Goal: Task Accomplishment & Management: Use online tool/utility

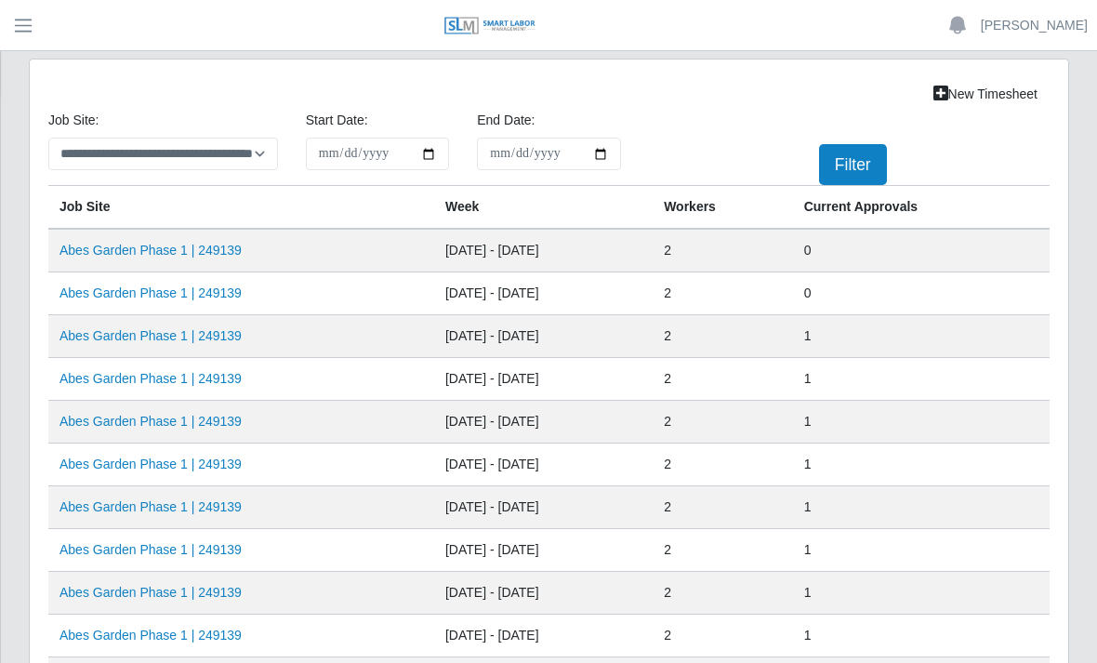
click at [209, 250] on link "Abes Garden Phase 1 | 249139" at bounding box center [150, 250] width 182 height 15
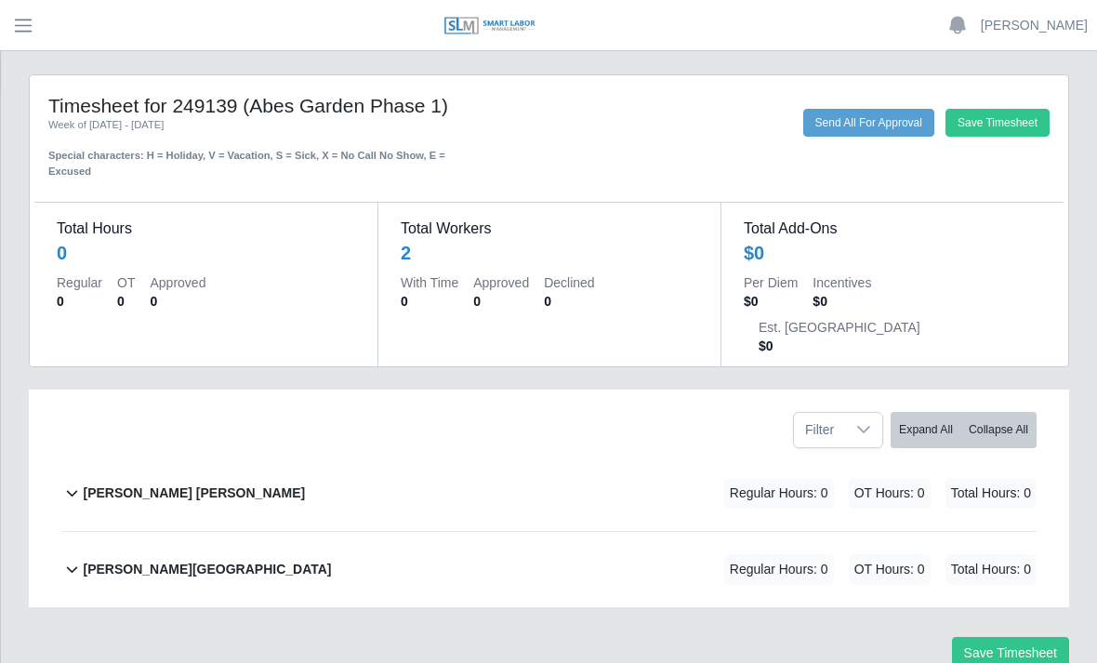
click at [199, 455] on div "[PERSON_NAME] [PERSON_NAME] Regular Hours: 0 OT Hours: 0 Total Hours: 0" at bounding box center [560, 492] width 954 height 75
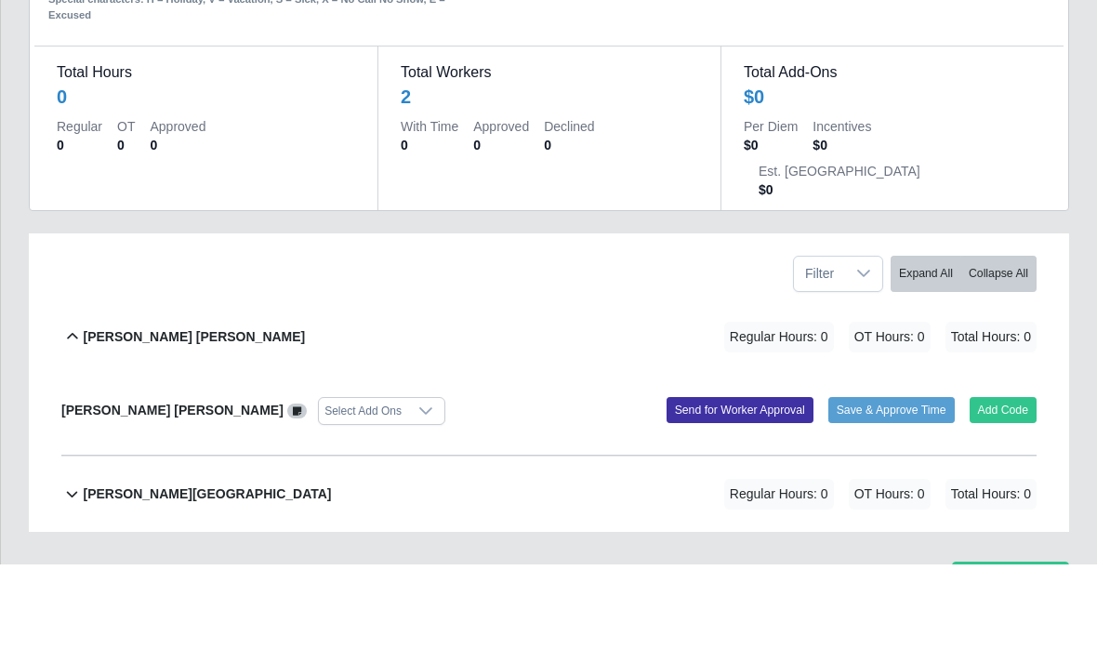
scroll to position [57, 0]
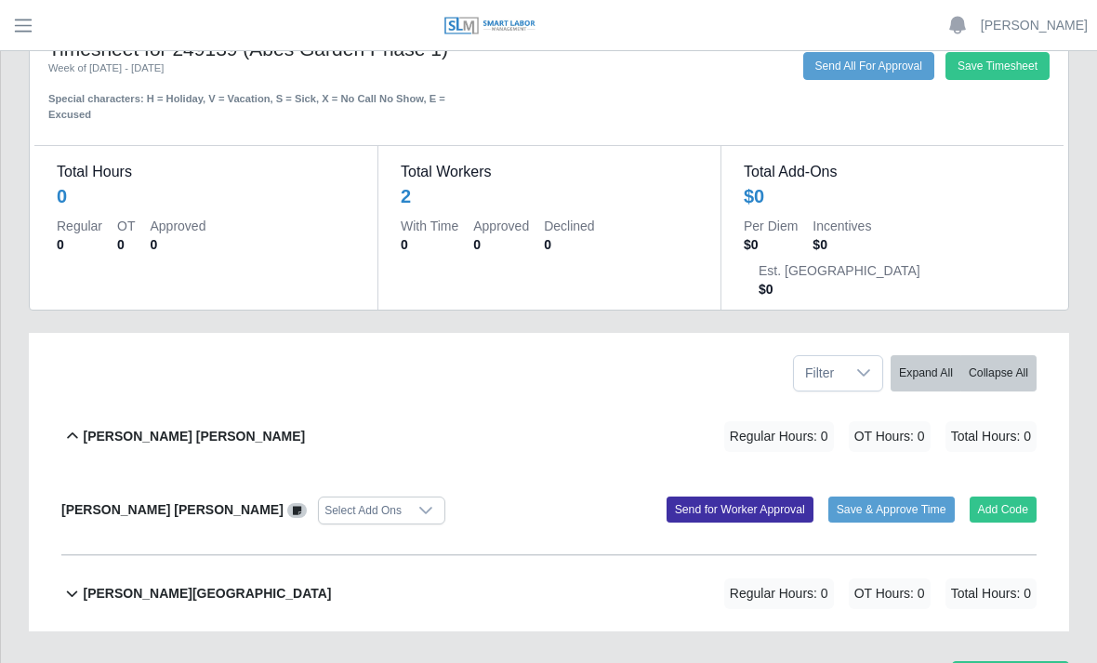
click at [1005, 496] on button "Add Code" at bounding box center [1003, 509] width 68 height 26
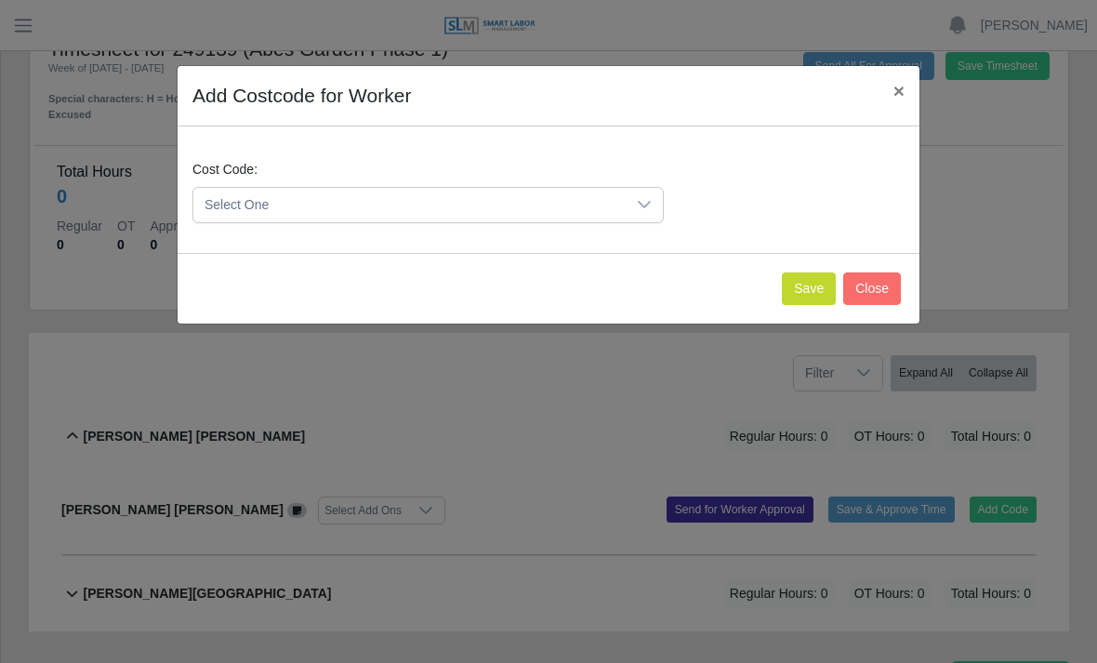
click at [652, 205] on div at bounding box center [643, 205] width 37 height 34
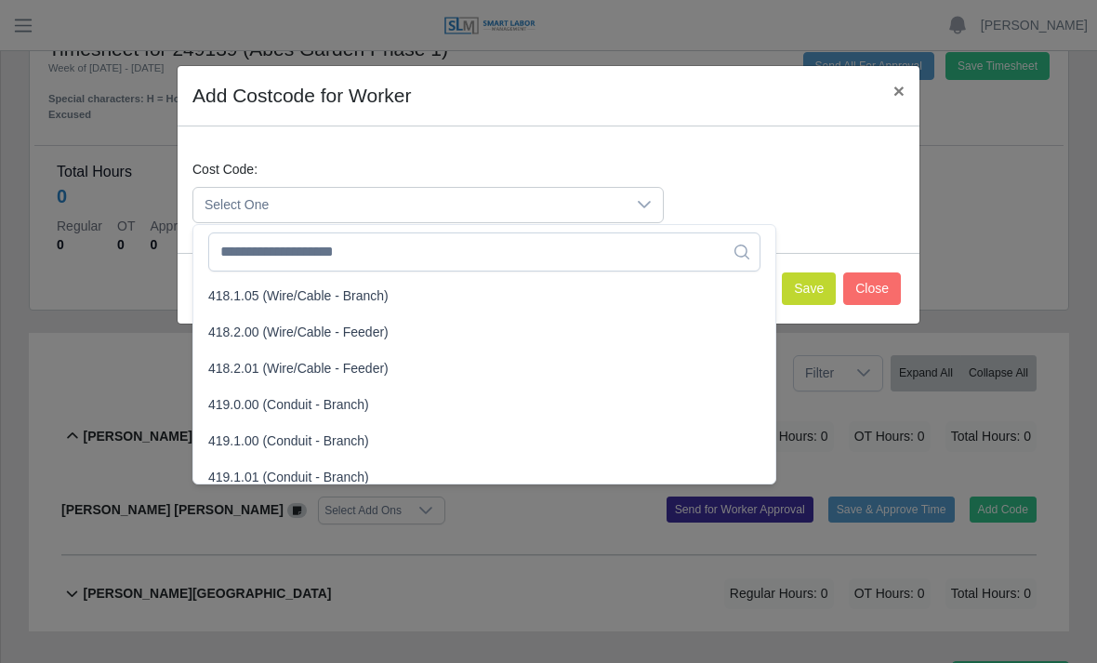
scroll to position [967, 0]
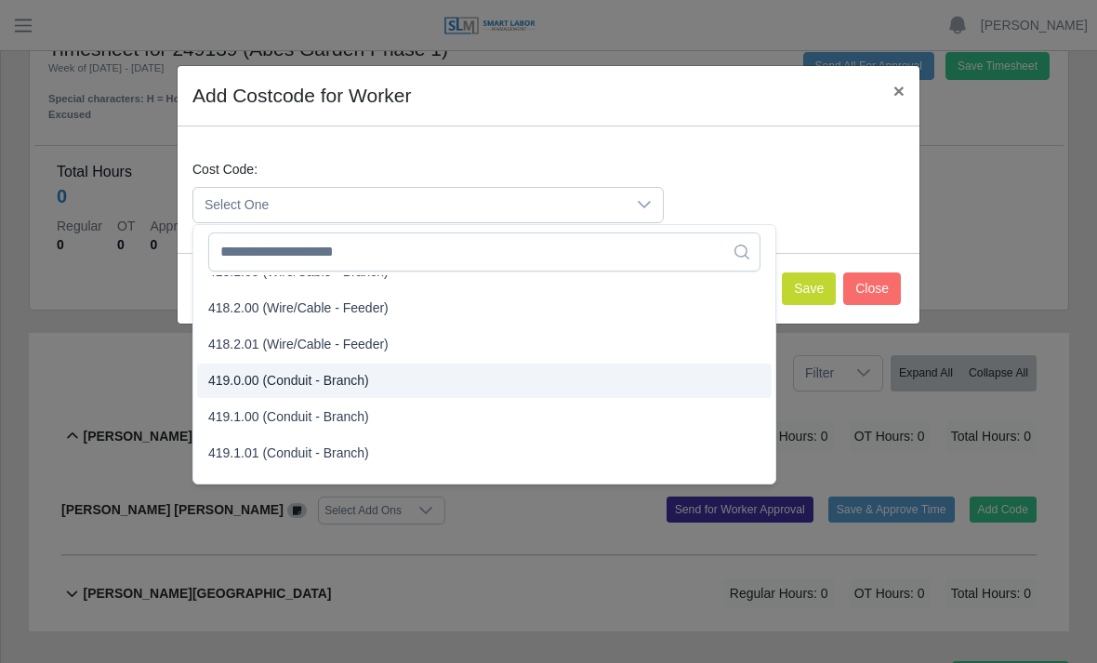
click at [283, 384] on span "419.0.00 (Conduit - Branch)" at bounding box center [288, 381] width 161 height 20
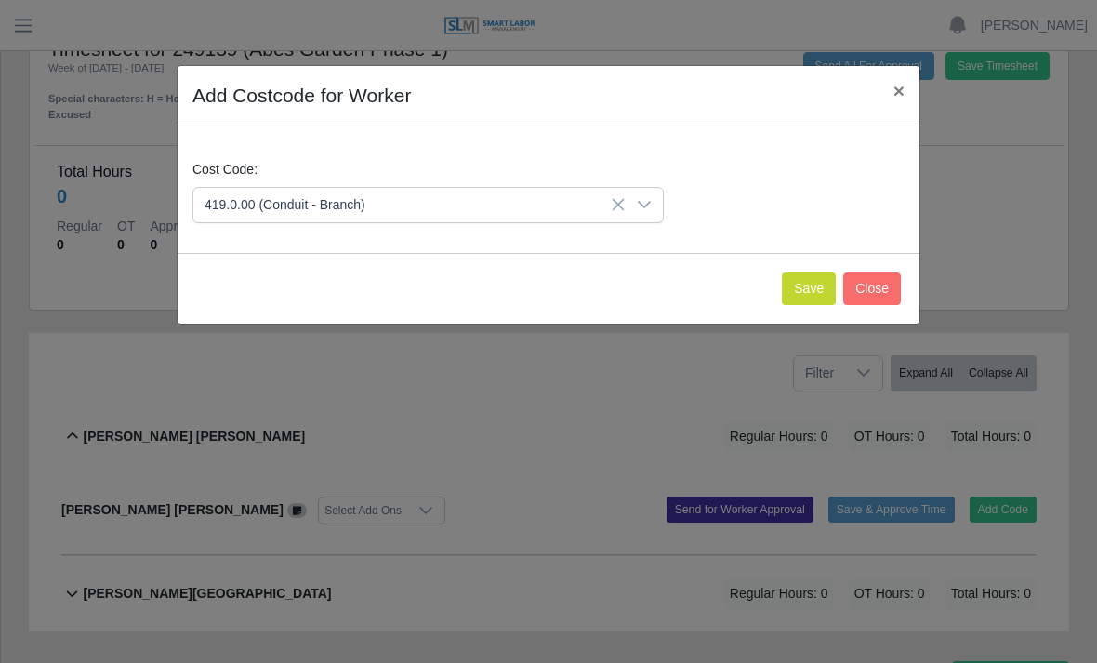
click at [812, 283] on button "Save" at bounding box center [809, 288] width 54 height 33
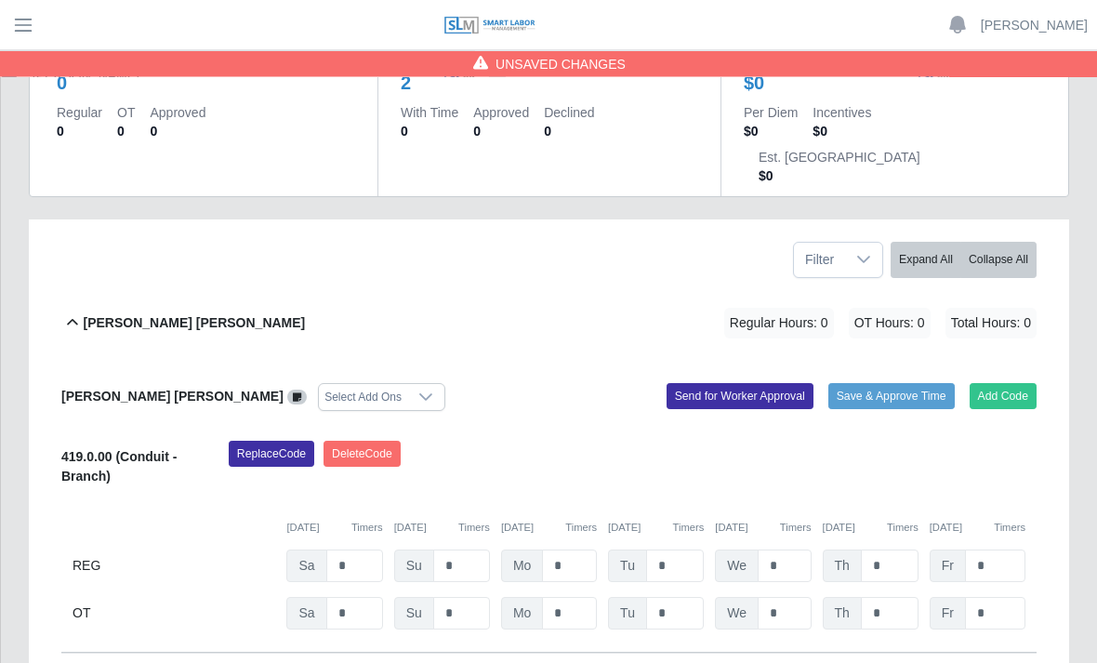
scroll to position [268, 0]
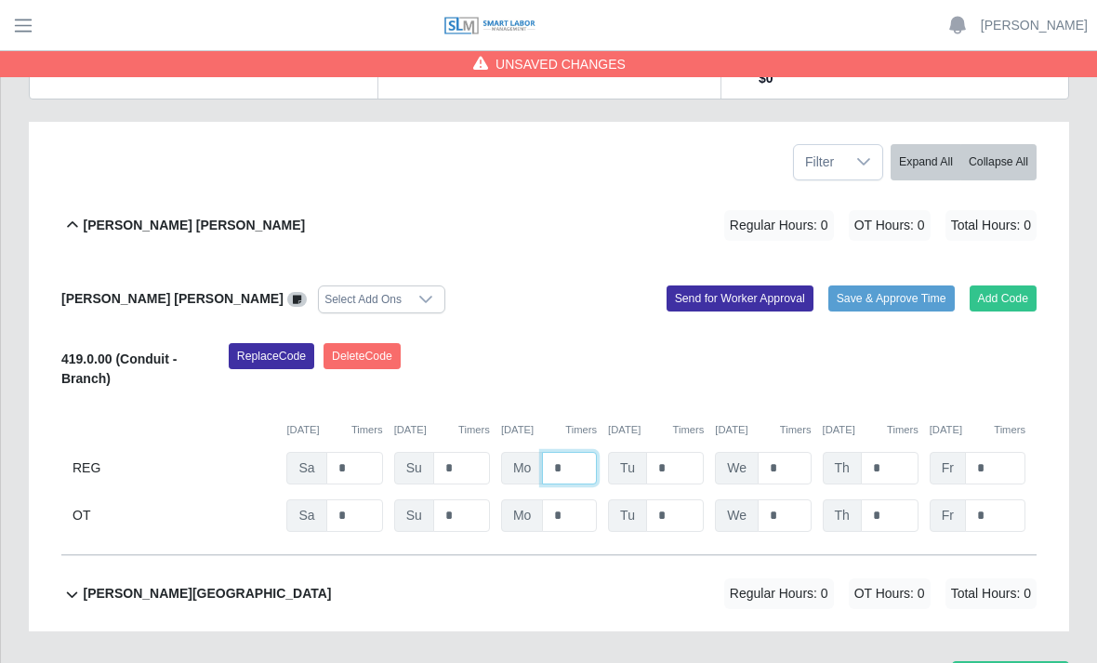
click at [577, 452] on input "*" at bounding box center [569, 468] width 55 height 33
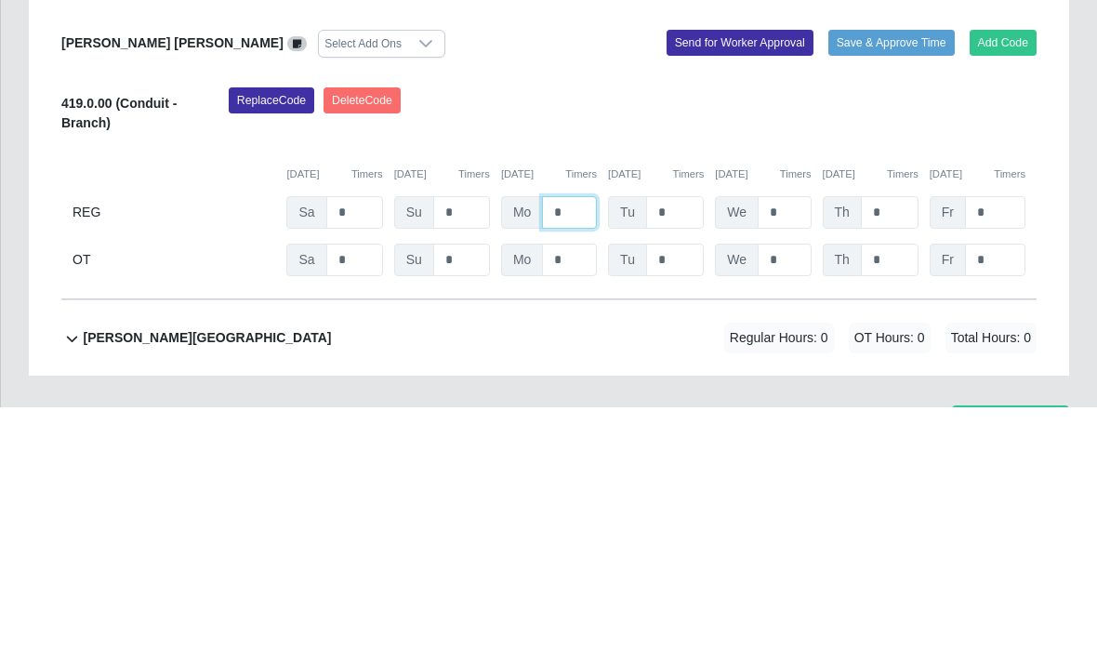
type input "*"
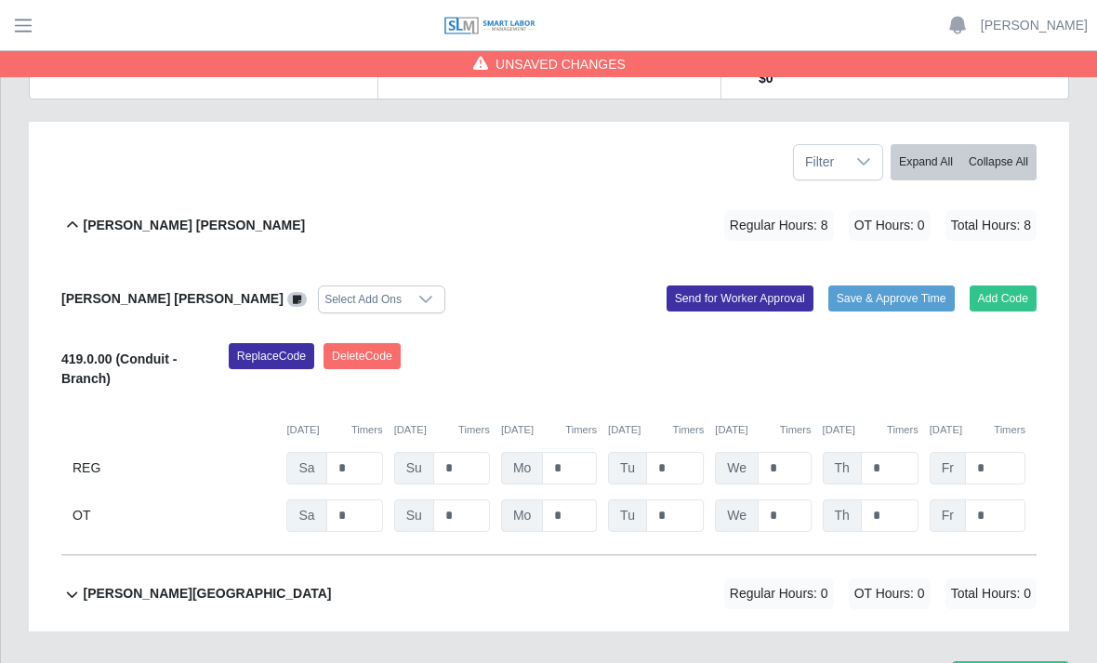
click at [998, 343] on div "Replace Code [GEOGRAPHIC_DATA] Code" at bounding box center [633, 371] width 836 height 57
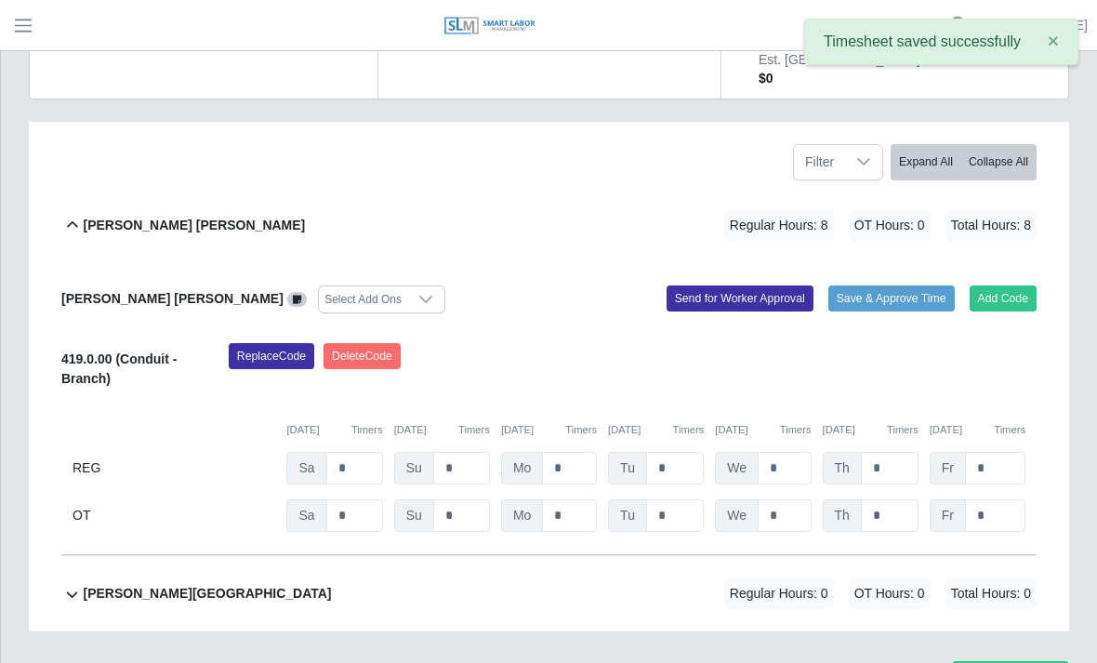
click at [1057, 53] on button "×" at bounding box center [1053, 41] width 48 height 42
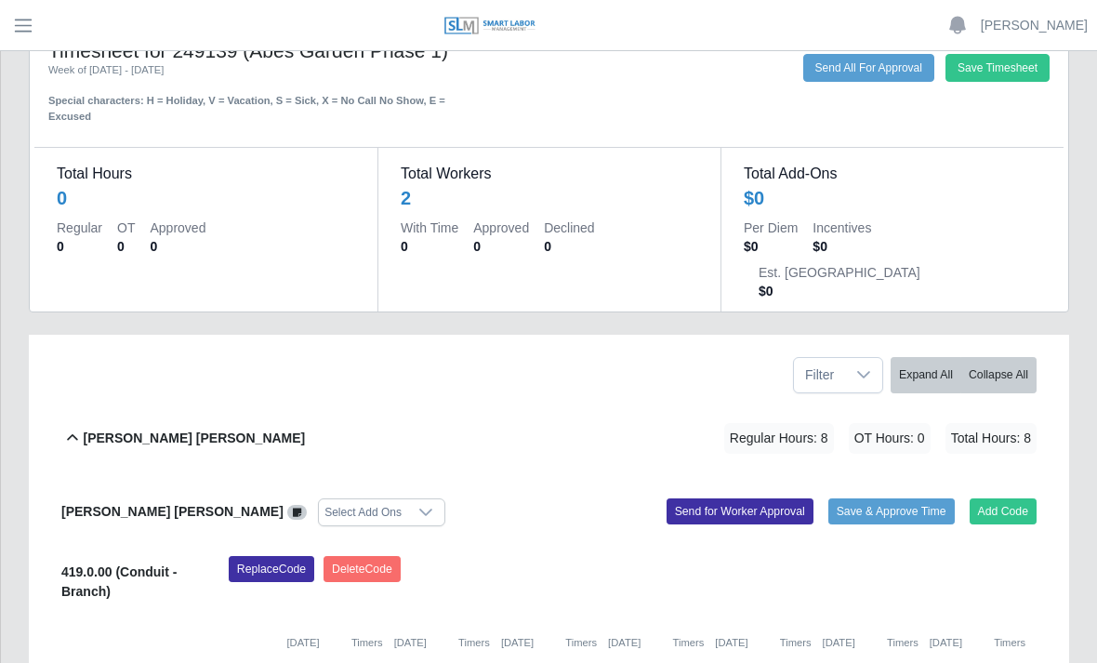
scroll to position [0, 0]
